Goal: Download file/media

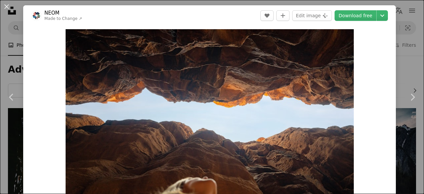
scroll to position [1240, 0]
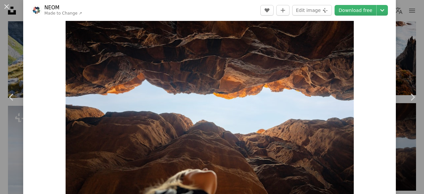
scroll to position [11, 0]
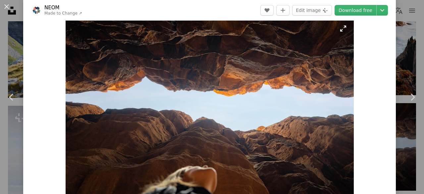
click at [263, 84] on img "Zoom in on this image" at bounding box center [210, 114] width 288 height 192
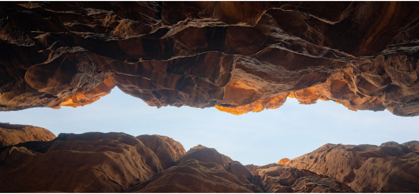
scroll to position [41, 0]
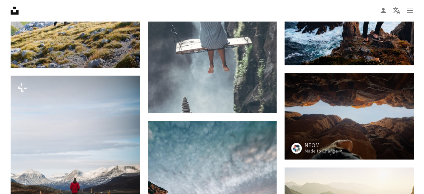
scroll to position [1273, 0]
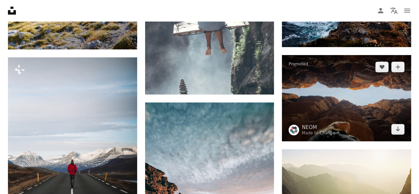
click at [373, 89] on img at bounding box center [346, 98] width 129 height 86
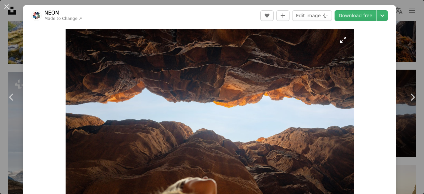
click at [283, 90] on img "Zoom in on this image" at bounding box center [210, 125] width 288 height 192
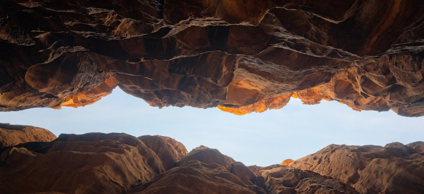
scroll to position [41, 0]
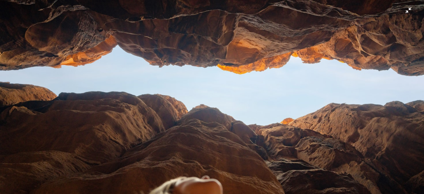
click at [283, 90] on img "Zoom out on this image" at bounding box center [212, 100] width 424 height 283
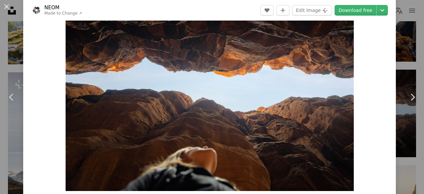
scroll to position [22, 0]
